Goal: Task Accomplishment & Management: Use online tool/utility

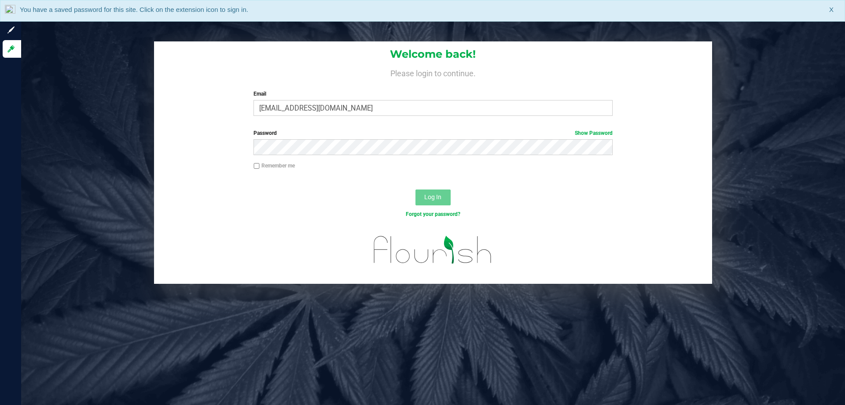
type input "edodich@liveparallel.com"
click at [416, 189] on button "Log In" at bounding box center [433, 197] width 35 height 16
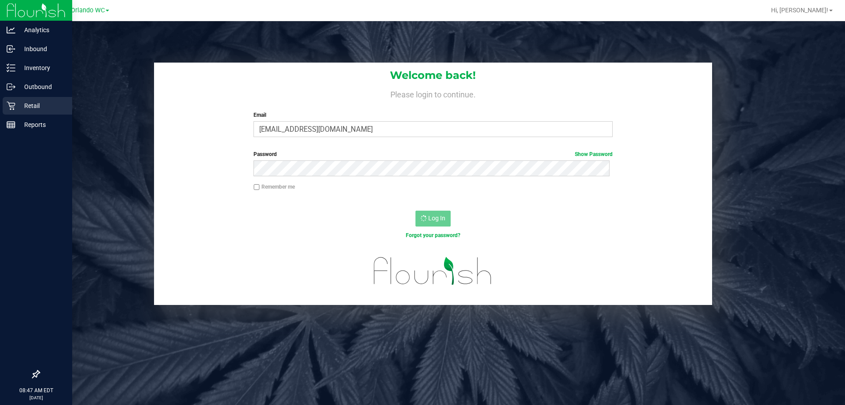
click at [0, 107] on link "Retail" at bounding box center [36, 106] width 72 height 19
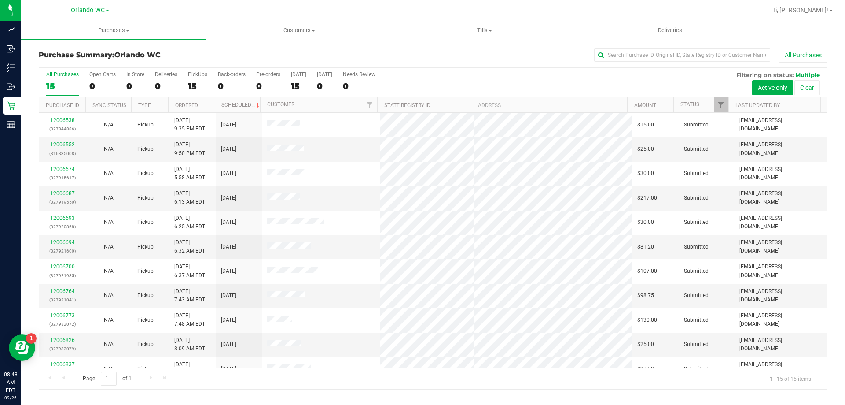
scroll to position [111, 0]
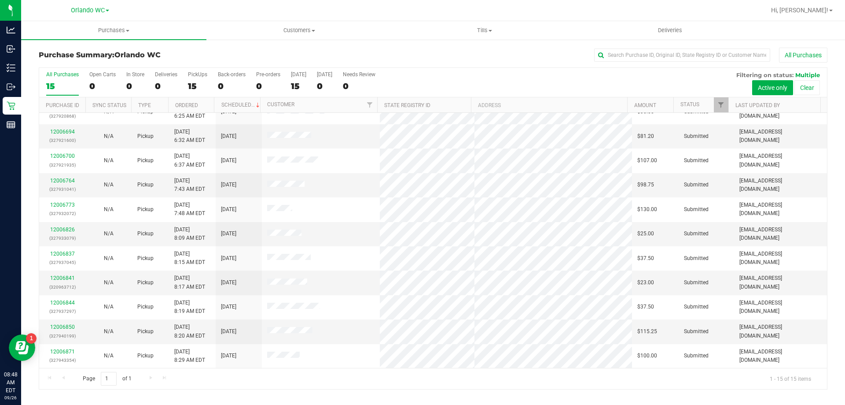
click at [495, 55] on div "All Purchases" at bounding box center [565, 55] width 526 height 15
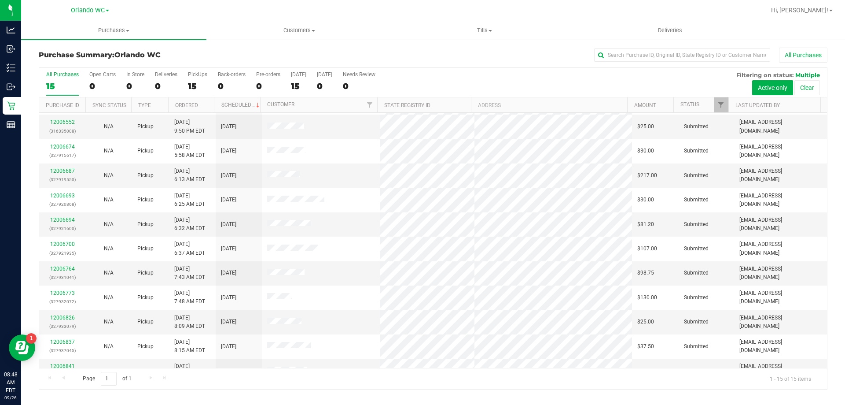
scroll to position [0, 0]
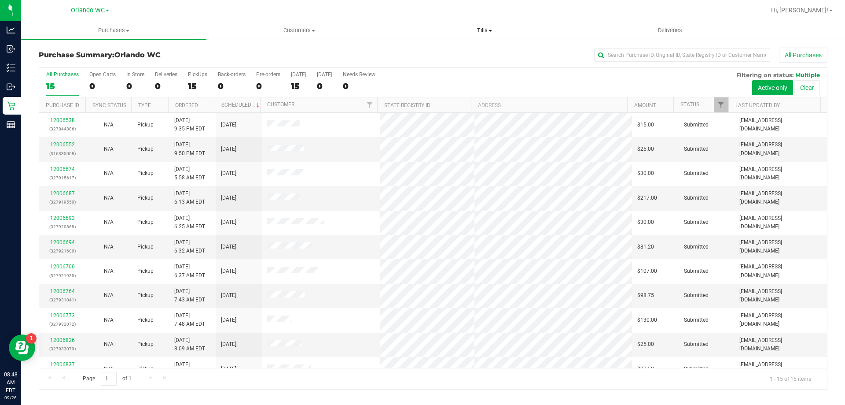
click at [475, 27] on span "Tills" at bounding box center [484, 30] width 184 height 8
click at [463, 50] on li "Manage tills" at bounding box center [484, 53] width 185 height 11
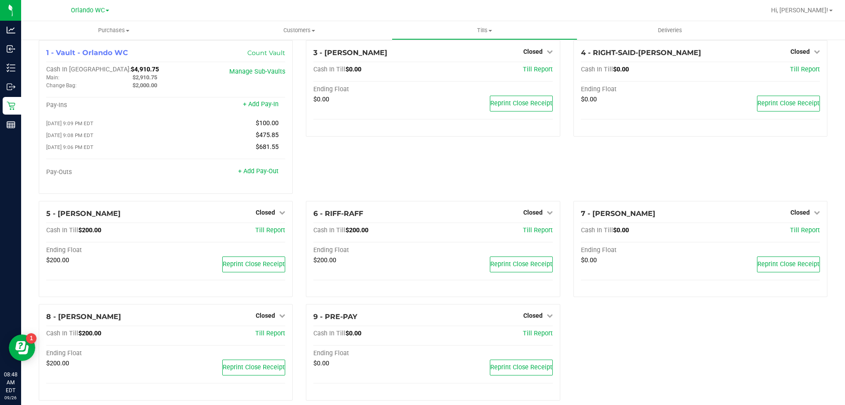
scroll to position [21, 0]
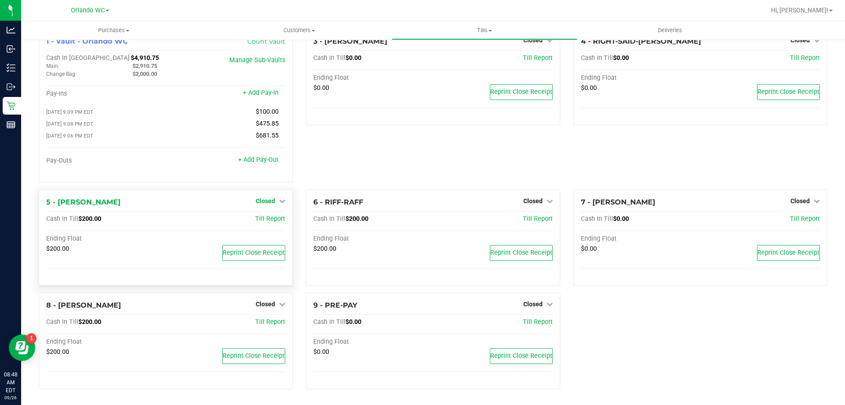
click at [279, 202] on icon at bounding box center [282, 201] width 6 height 6
click at [266, 222] on link "Open Till" at bounding box center [265, 218] width 23 height 7
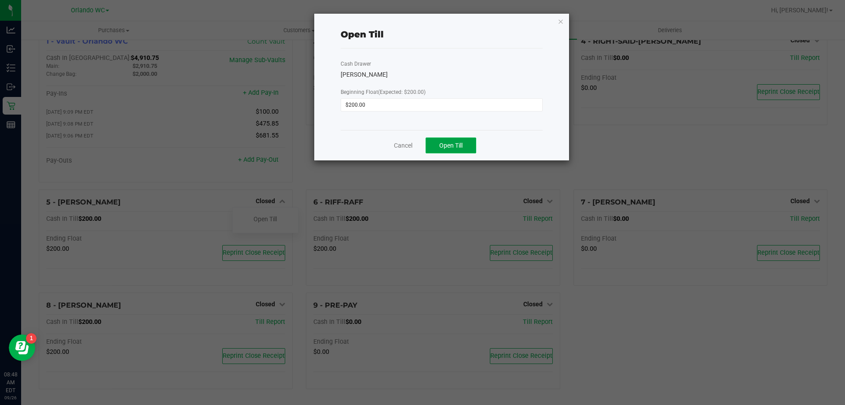
click at [460, 149] on button "Open Till" at bounding box center [451, 145] width 51 height 16
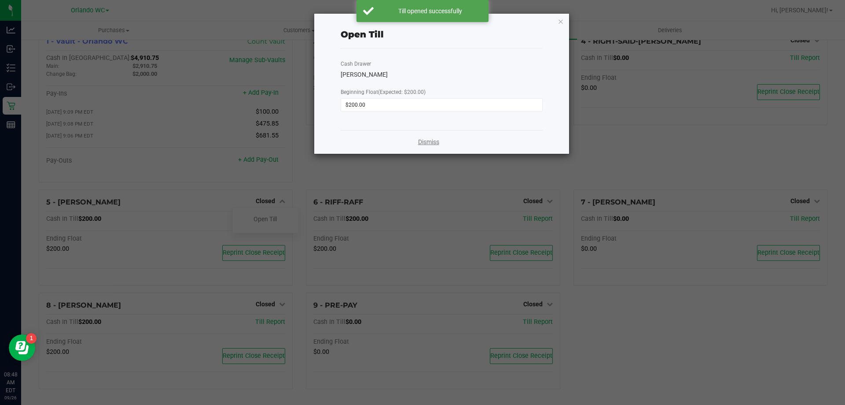
click at [432, 142] on link "Dismiss" at bounding box center [428, 141] width 21 height 9
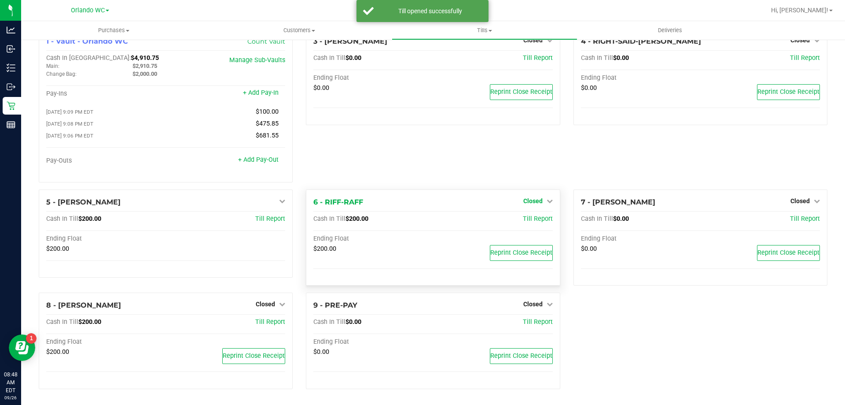
click at [534, 201] on span "Closed" at bounding box center [533, 200] width 19 height 7
click at [535, 214] on div "Open Till" at bounding box center [532, 219] width 65 height 11
click at [530, 221] on link "Open Till" at bounding box center [532, 218] width 23 height 7
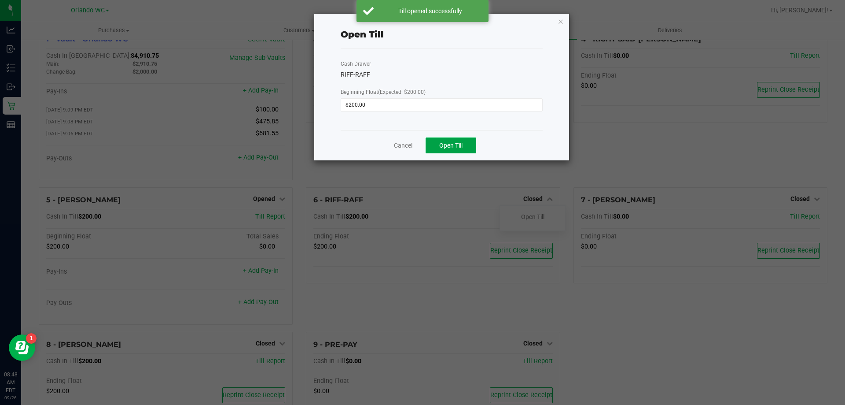
click at [445, 140] on button "Open Till" at bounding box center [451, 145] width 51 height 16
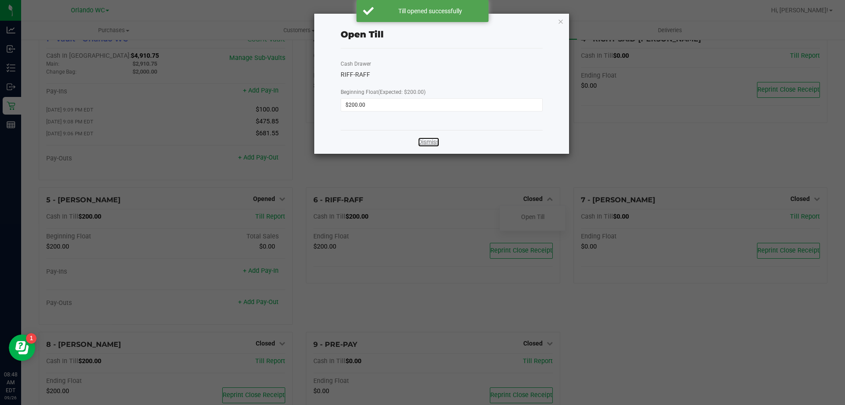
drag, startPoint x: 432, startPoint y: 143, endPoint x: 424, endPoint y: 171, distance: 29.2
click at [432, 143] on link "Dismiss" at bounding box center [428, 141] width 21 height 9
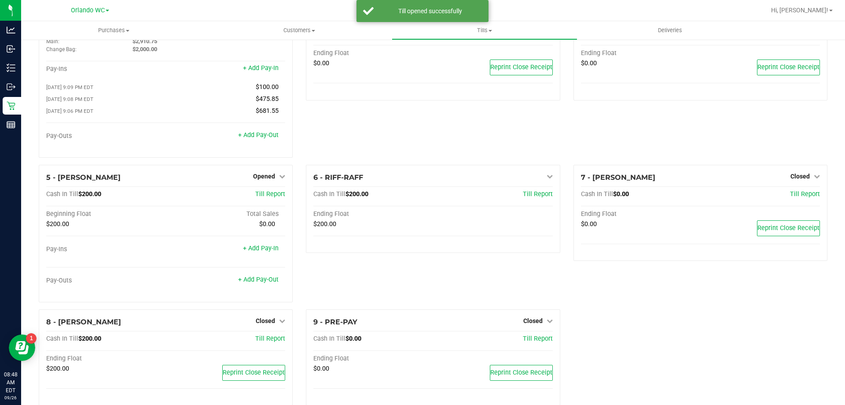
scroll to position [62, 0]
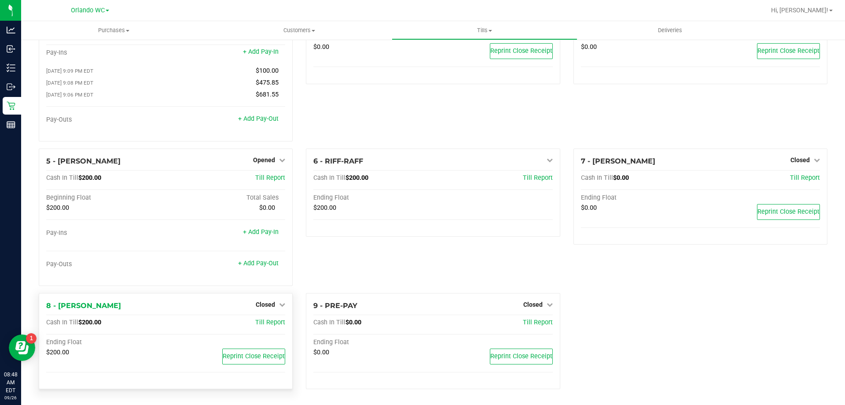
click at [262, 312] on div "8 - [PERSON_NAME] Closed Open Till Cash In Till $200.00 Till Report Ending Floa…" at bounding box center [166, 341] width 254 height 96
click at [262, 301] on span "Closed" at bounding box center [265, 304] width 19 height 7
click at [266, 321] on link "Open Till" at bounding box center [265, 322] width 23 height 7
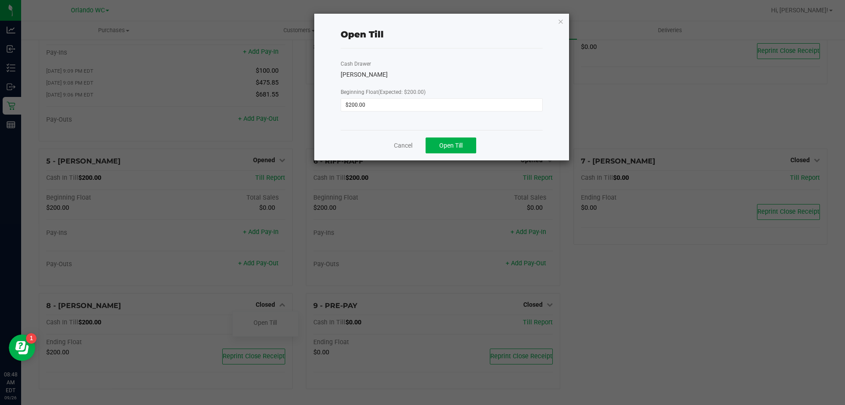
click at [479, 144] on div "Cancel Open Till" at bounding box center [442, 145] width 202 height 30
click at [455, 148] on span "Open Till" at bounding box center [450, 145] width 23 height 7
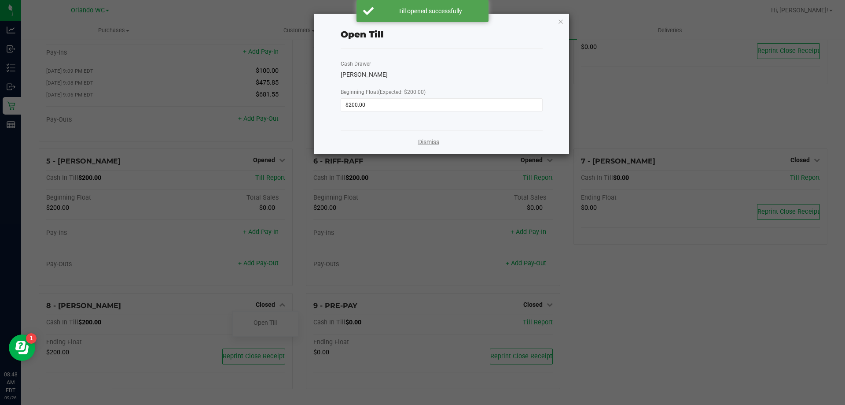
click at [425, 142] on link "Dismiss" at bounding box center [428, 141] width 21 height 9
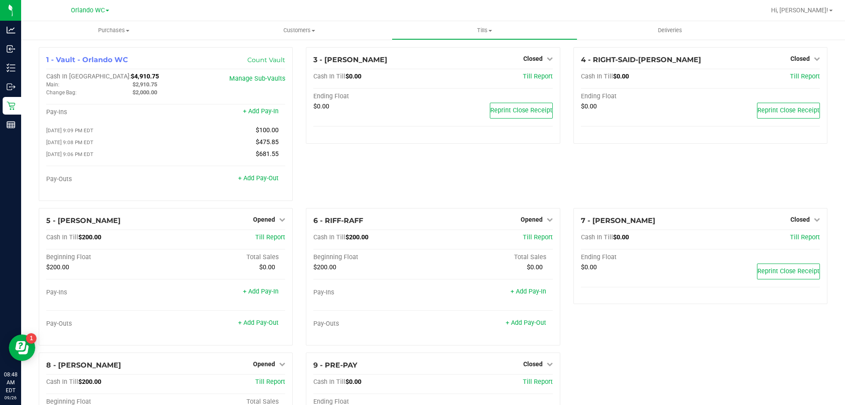
scroll to position [0, 0]
click at [451, 158] on div "3 - [PERSON_NAME]-DERULO Closed Open Till Cash In Till $0.00 Till Report Ending…" at bounding box center [432, 128] width 267 height 161
click at [415, 189] on div "3 - [PERSON_NAME]-DERULO Closed Open Till Cash In Till $0.00 Till Report Ending…" at bounding box center [432, 128] width 267 height 161
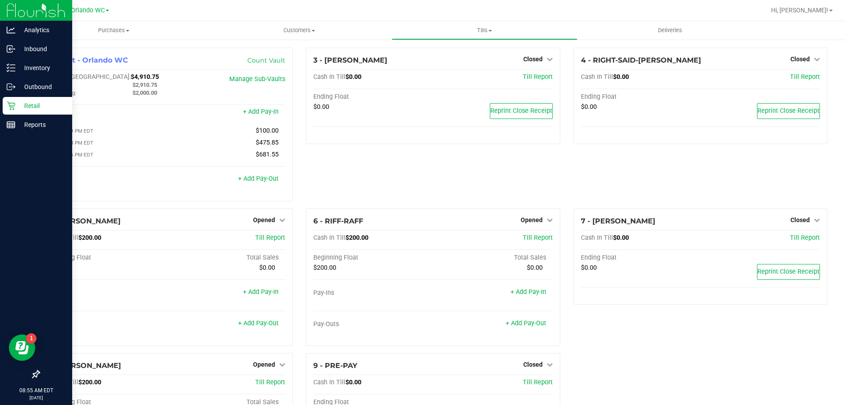
click at [13, 107] on icon at bounding box center [11, 105] width 9 height 9
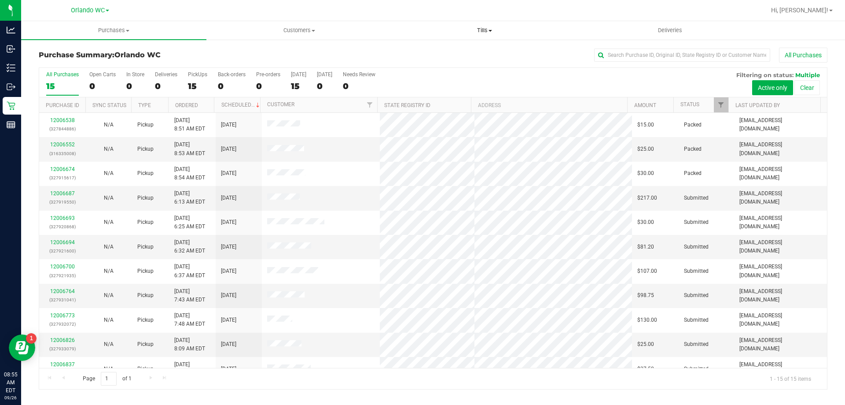
click at [483, 30] on span "Tills" at bounding box center [484, 30] width 184 height 8
click at [442, 53] on span "Manage tills" at bounding box center [421, 52] width 59 height 7
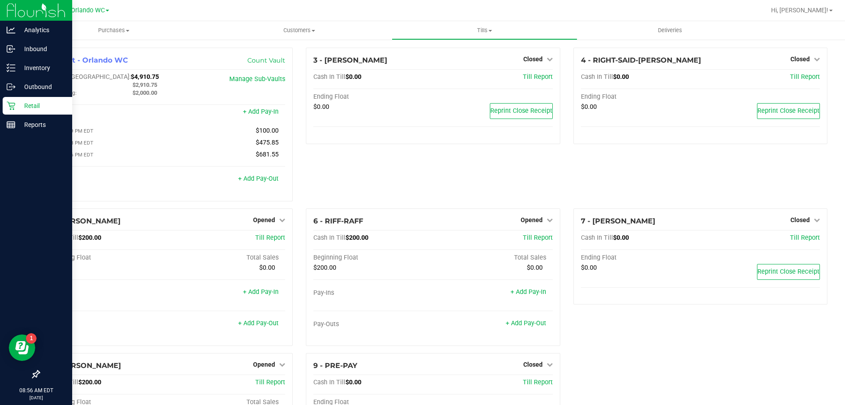
click at [7, 103] on icon at bounding box center [11, 105] width 9 height 9
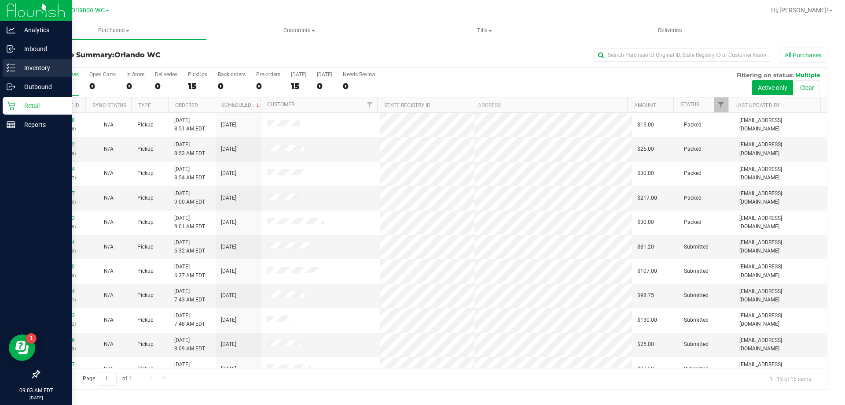
click at [7, 71] on icon at bounding box center [8, 70] width 2 height 1
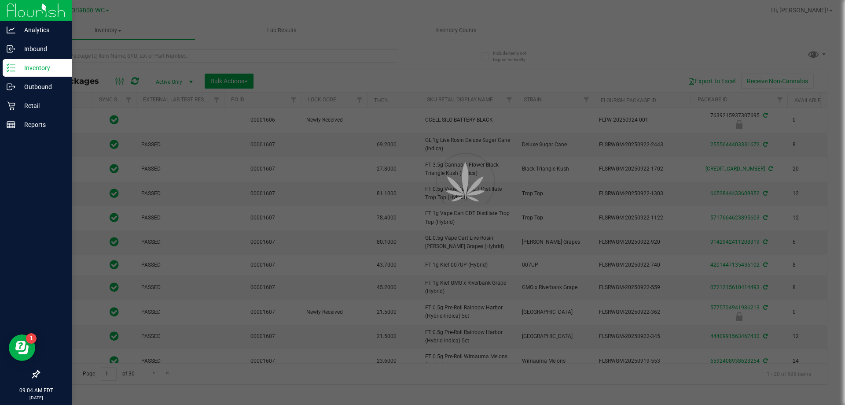
click at [397, 56] on div at bounding box center [422, 202] width 845 height 405
click at [339, 57] on input "text" at bounding box center [219, 55] width 360 height 13
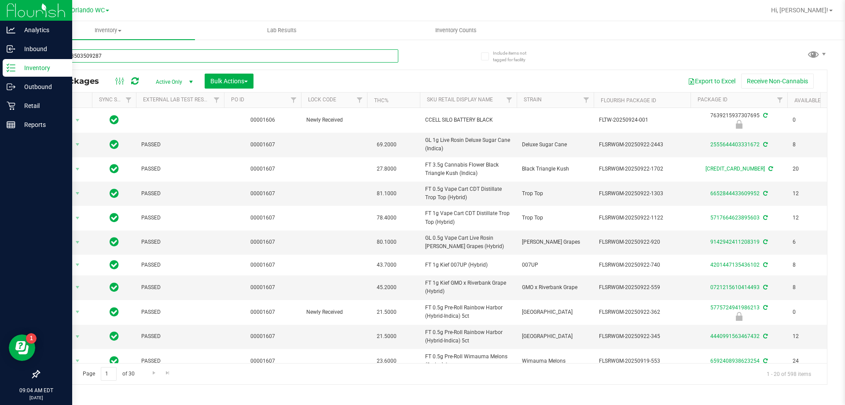
type input "6927583503509287"
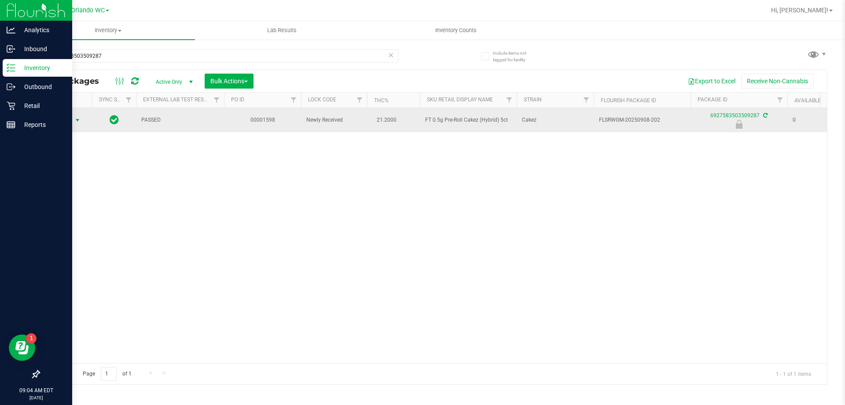
click at [78, 120] on span "select" at bounding box center [77, 120] width 7 height 7
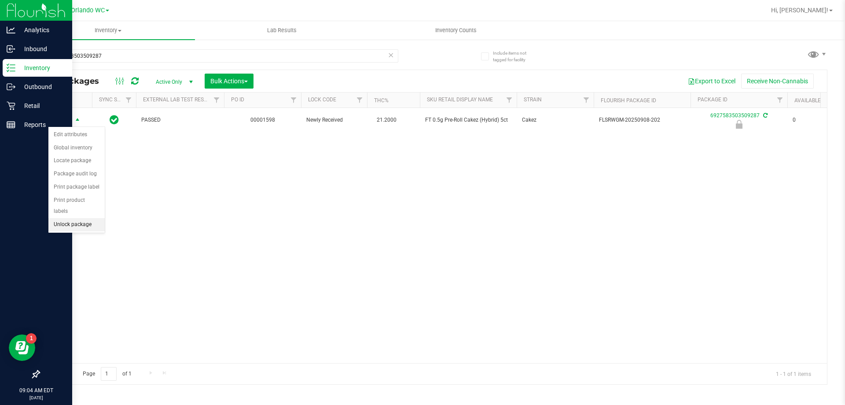
click at [89, 218] on li "Unlock package" at bounding box center [76, 224] width 56 height 13
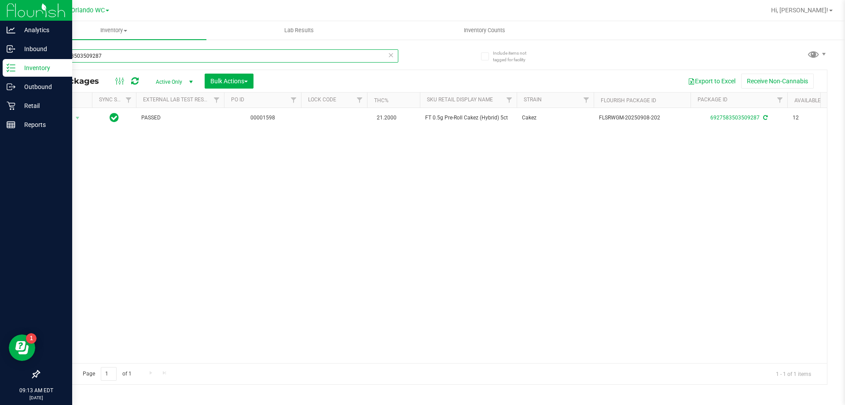
click at [127, 58] on input "6927583503509287" at bounding box center [219, 55] width 360 height 13
type input "-341"
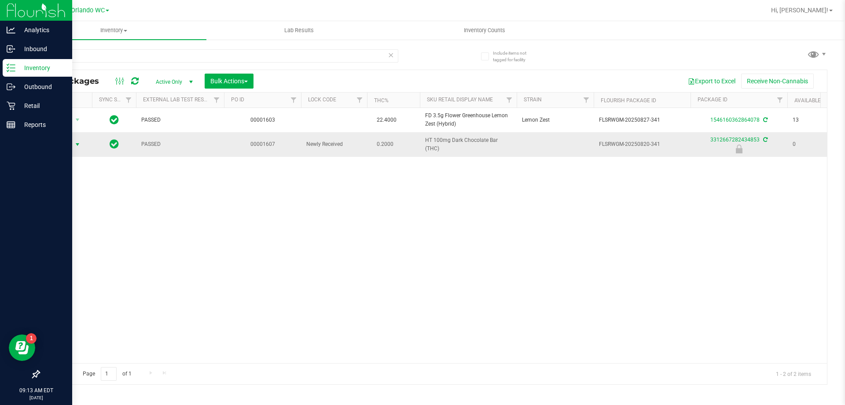
click at [76, 142] on span "select" at bounding box center [77, 144] width 7 height 7
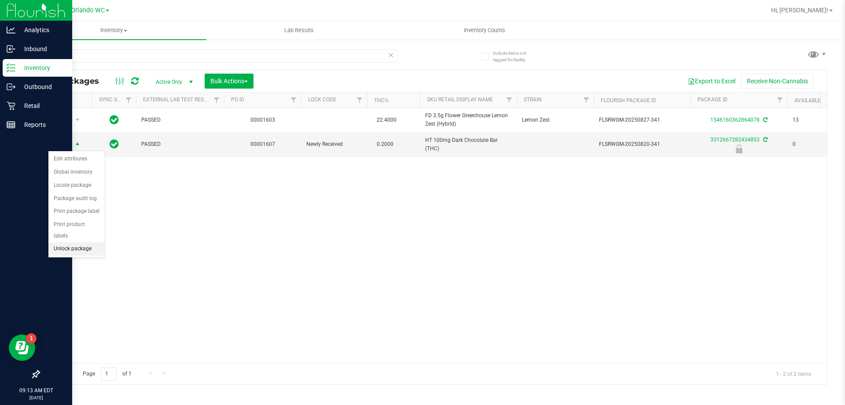
click at [72, 242] on li "Unlock package" at bounding box center [76, 248] width 56 height 13
